Goal: Task Accomplishment & Management: Manage account settings

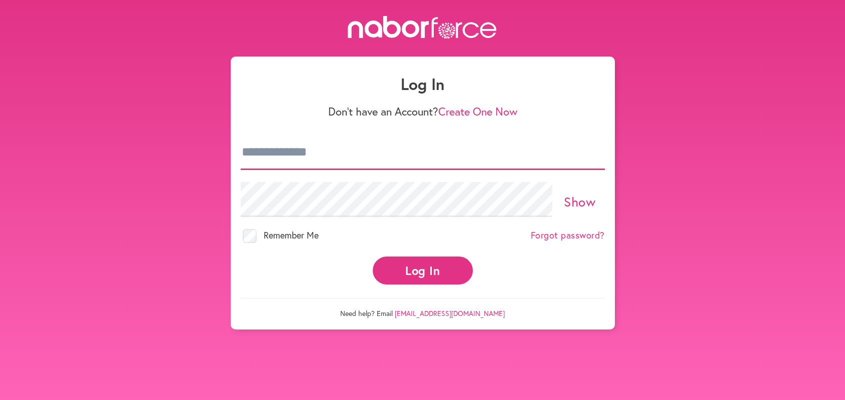
click at [244, 149] on input "email" at bounding box center [423, 152] width 364 height 35
type input "**********"
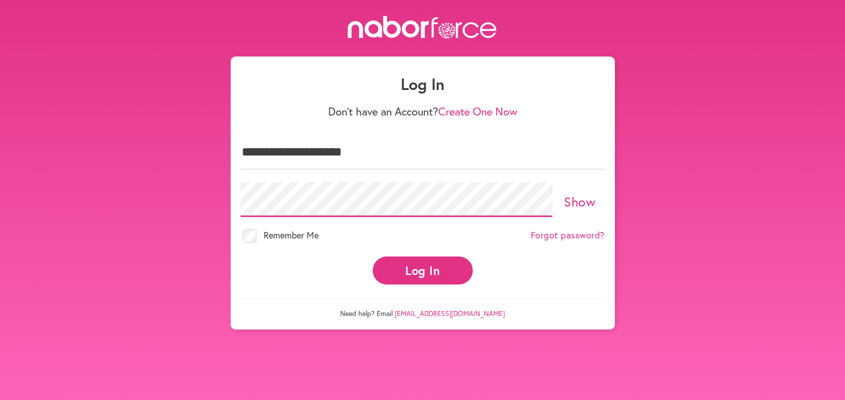
click at [373, 257] on button "Log In" at bounding box center [423, 271] width 100 height 28
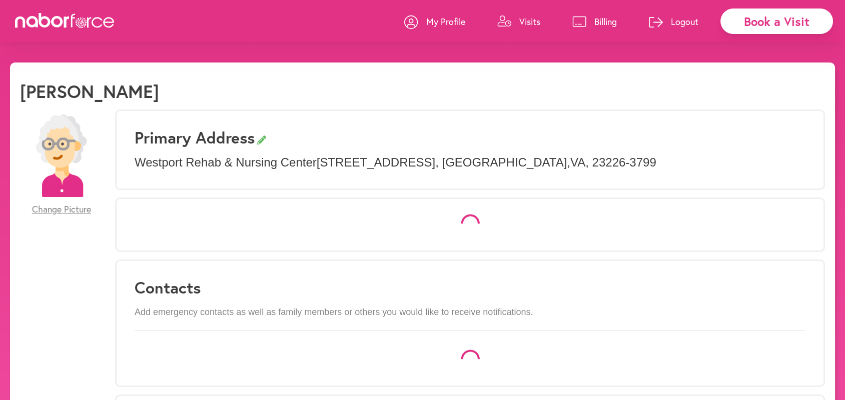
select select "*"
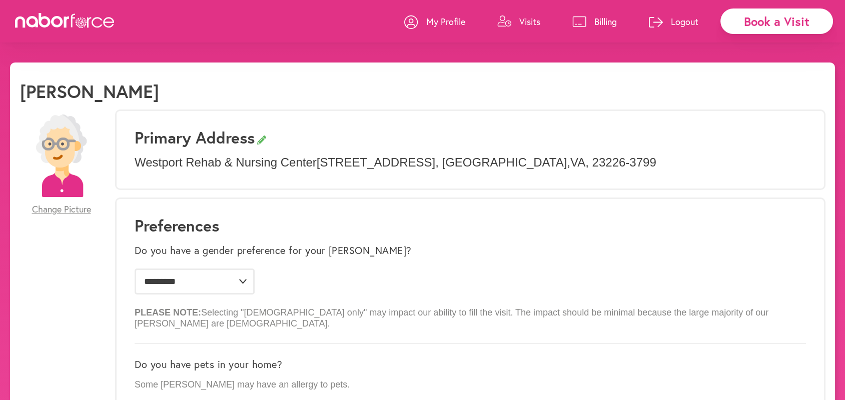
click at [524, 17] on p "Visits" at bounding box center [529, 22] width 21 height 12
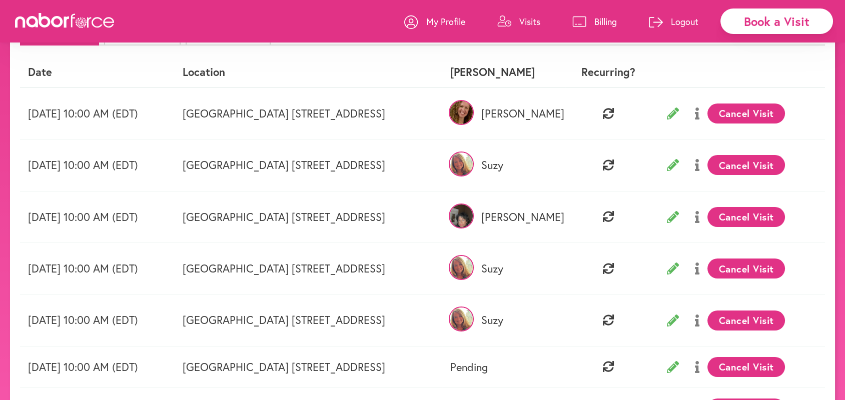
scroll to position [130, 0]
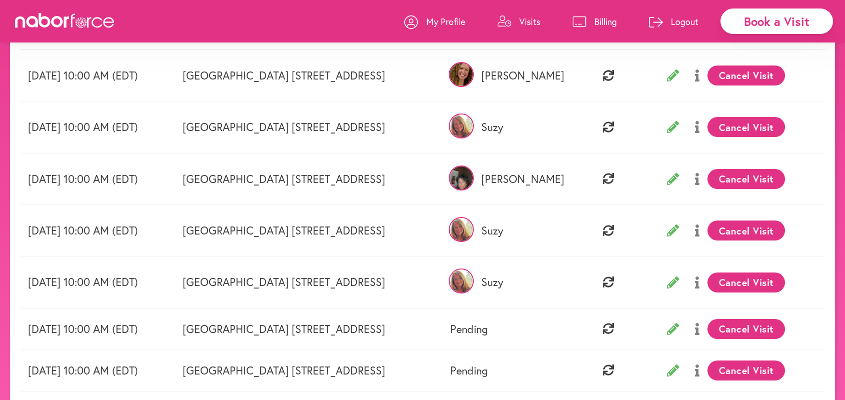
click at [766, 178] on button "Cancel Visit" at bounding box center [746, 179] width 78 height 20
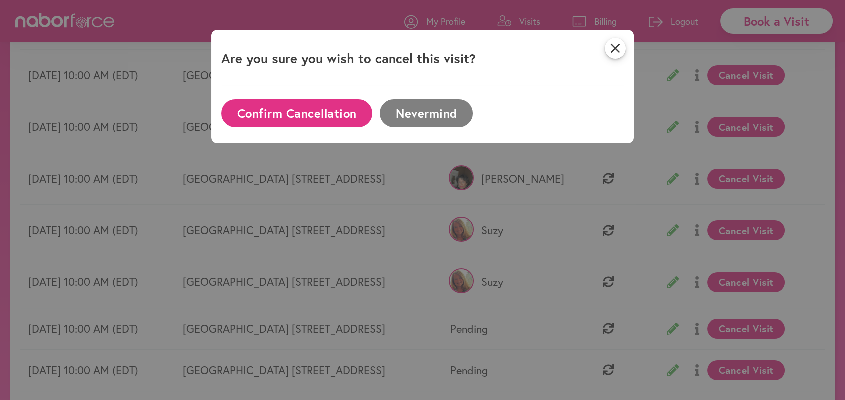
click at [290, 117] on button "Confirm Cancellation" at bounding box center [296, 114] width 151 height 28
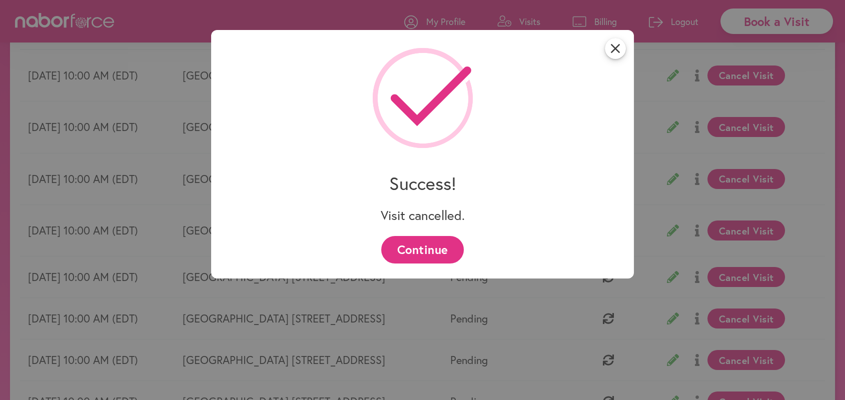
click at [436, 246] on button "Continue" at bounding box center [422, 250] width 83 height 28
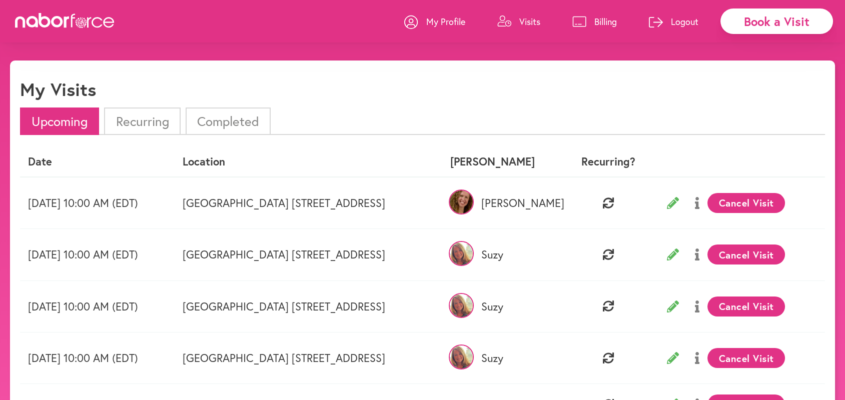
scroll to position [0, 0]
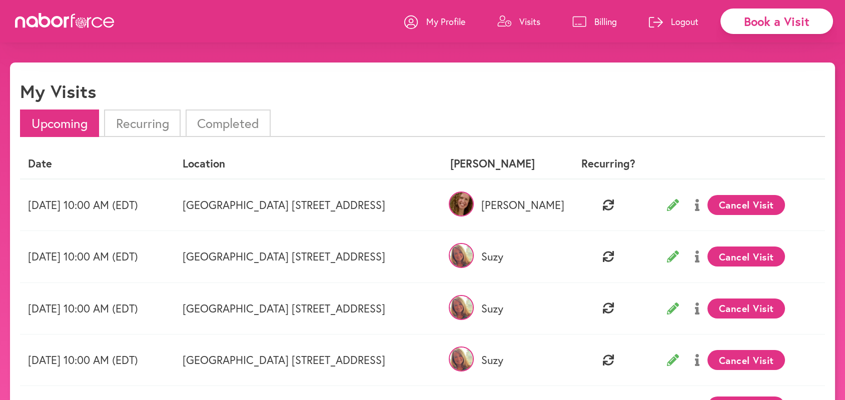
click at [691, 19] on p "Logout" at bounding box center [685, 22] width 28 height 12
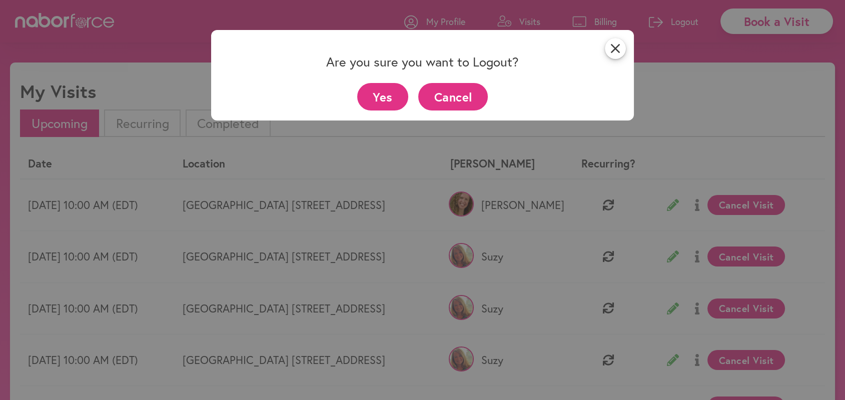
click at [378, 96] on button "Yes" at bounding box center [383, 97] width 52 height 28
